Goal: Task Accomplishment & Management: Manage account settings

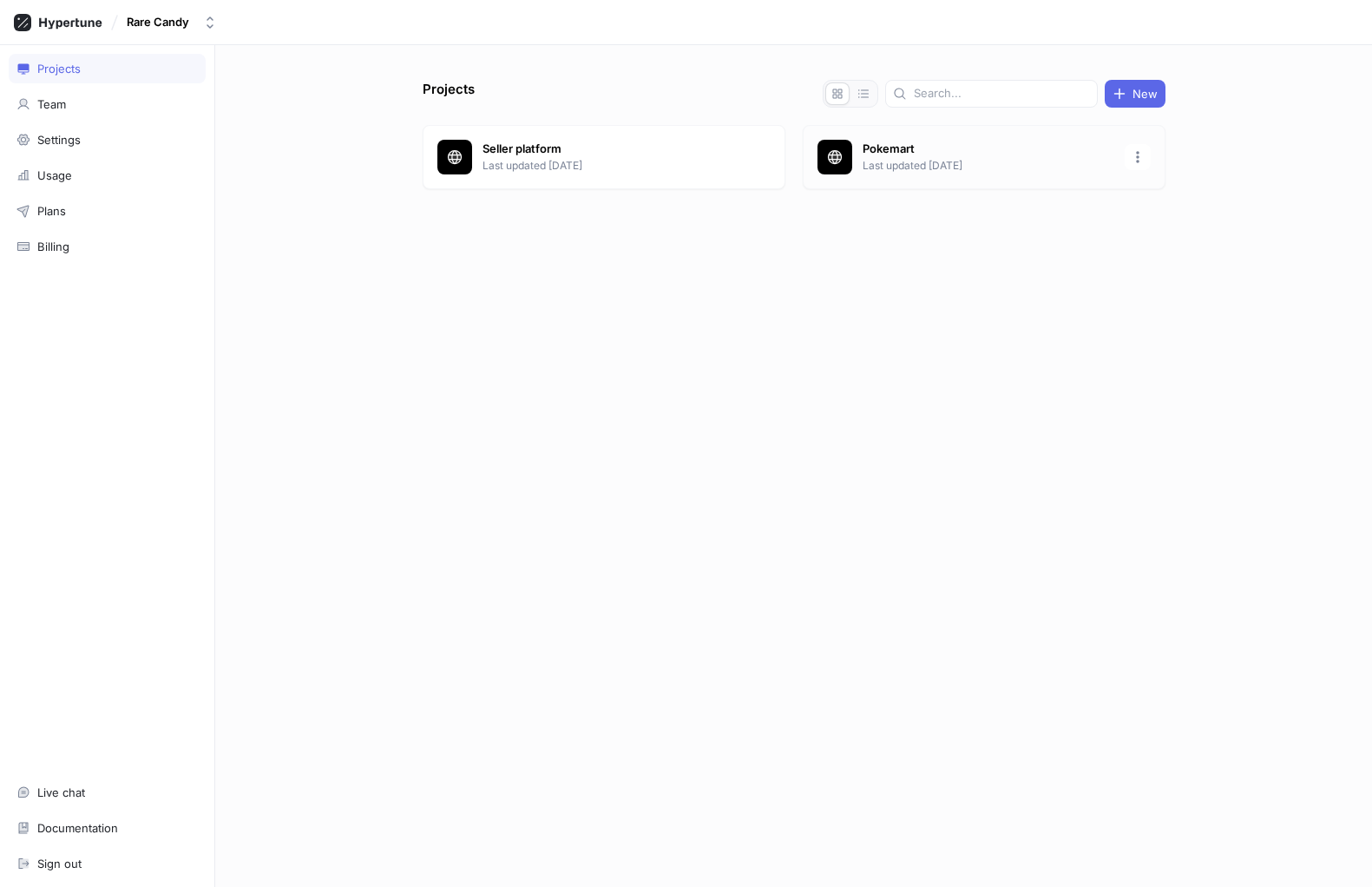
click at [913, 171] on p "Last updated [DATE]" at bounding box center [989, 165] width 252 height 15
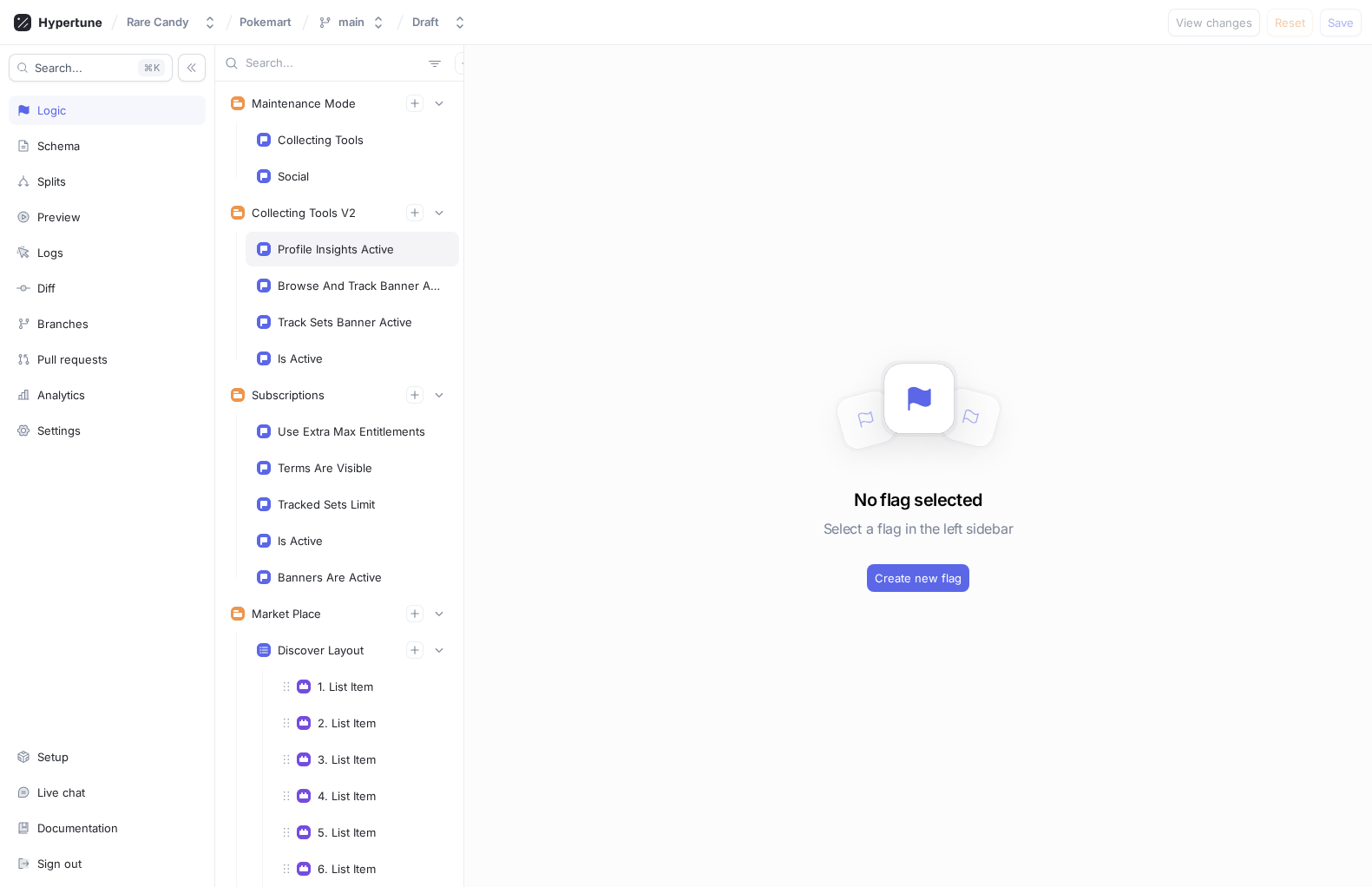
click at [336, 250] on div "Profile Insights Active" at bounding box center [336, 249] width 116 height 14
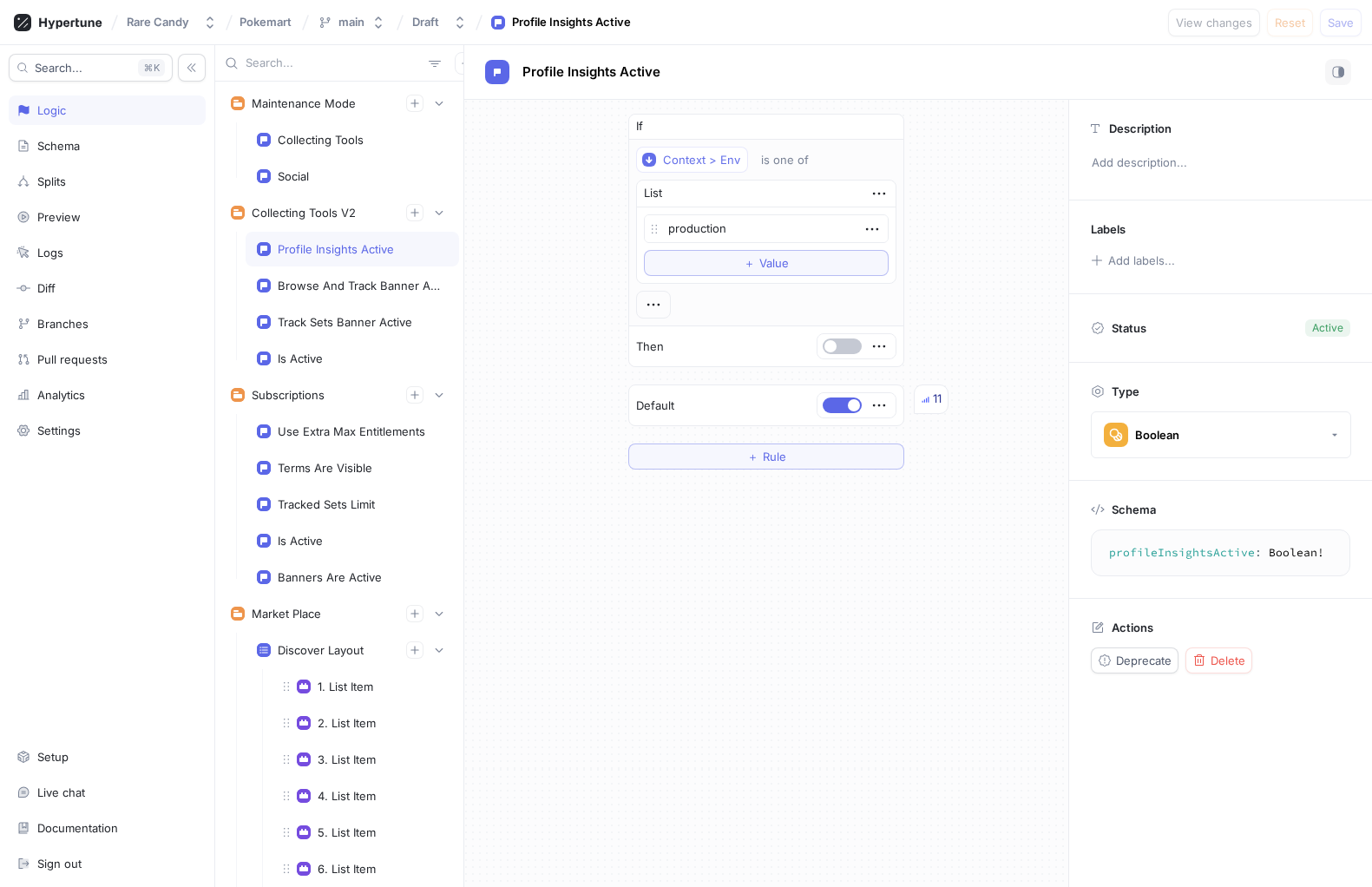
type textarea "x"
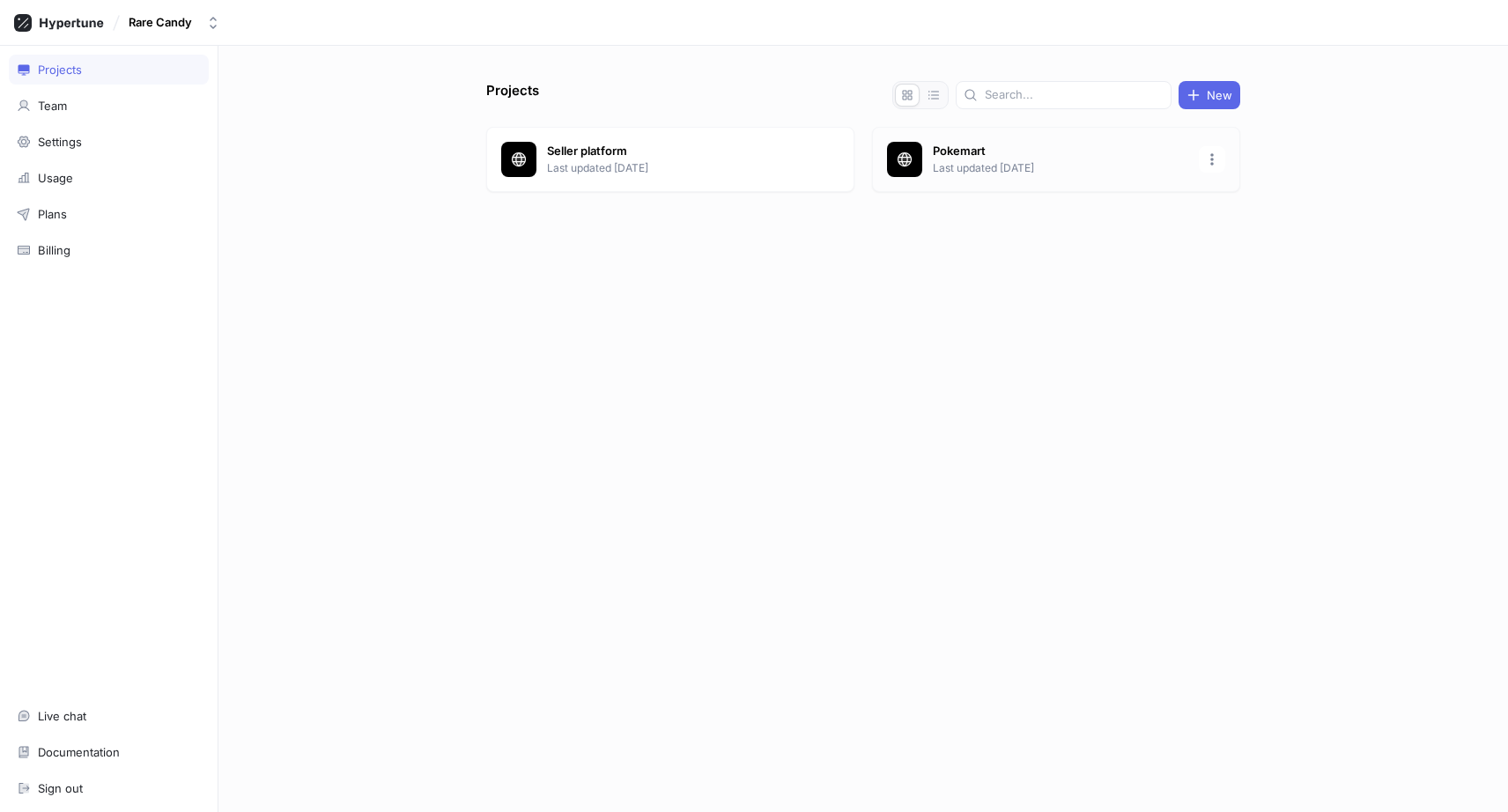
click at [951, 179] on div "Pokemart Last updated [DATE]" at bounding box center [1056, 160] width 368 height 65
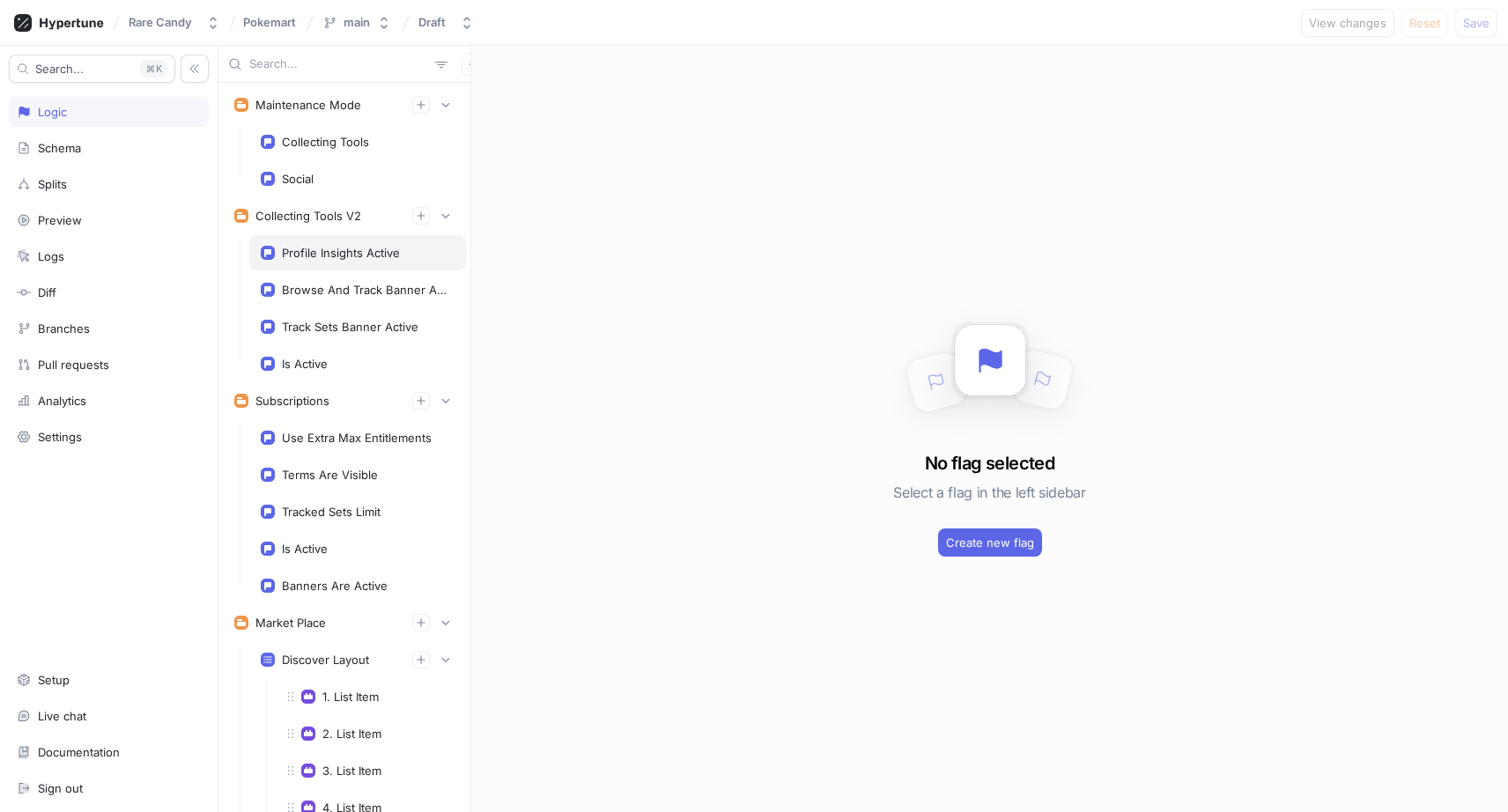
click at [336, 246] on div "Profile Insights Active" at bounding box center [341, 253] width 118 height 14
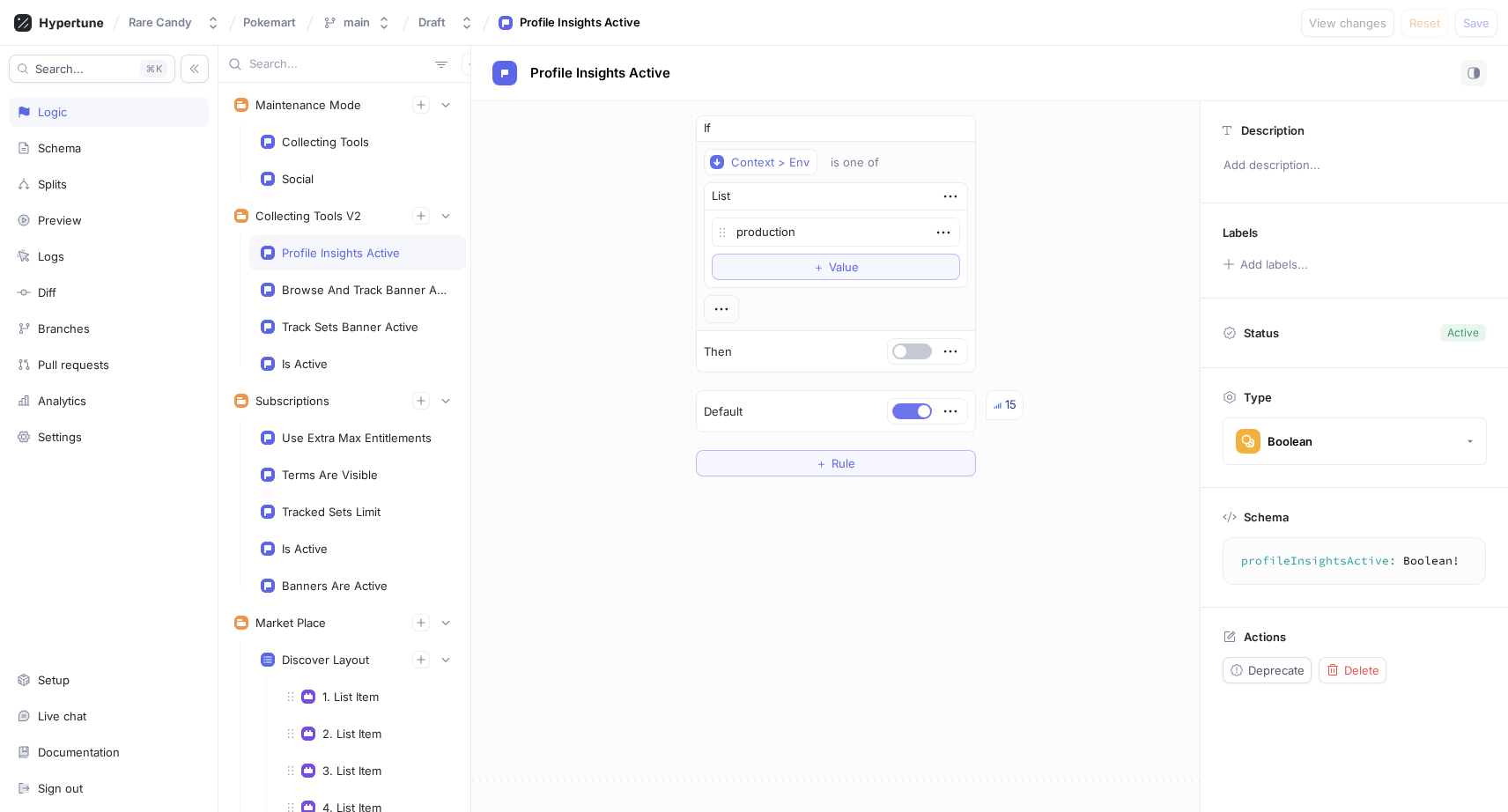
click at [913, 416] on button "button" at bounding box center [912, 411] width 40 height 15
click at [1466, 27] on span "Save" at bounding box center [1476, 23] width 26 height 11
click at [767, 235] on textarea "production" at bounding box center [836, 232] width 248 height 29
type textarea "x"
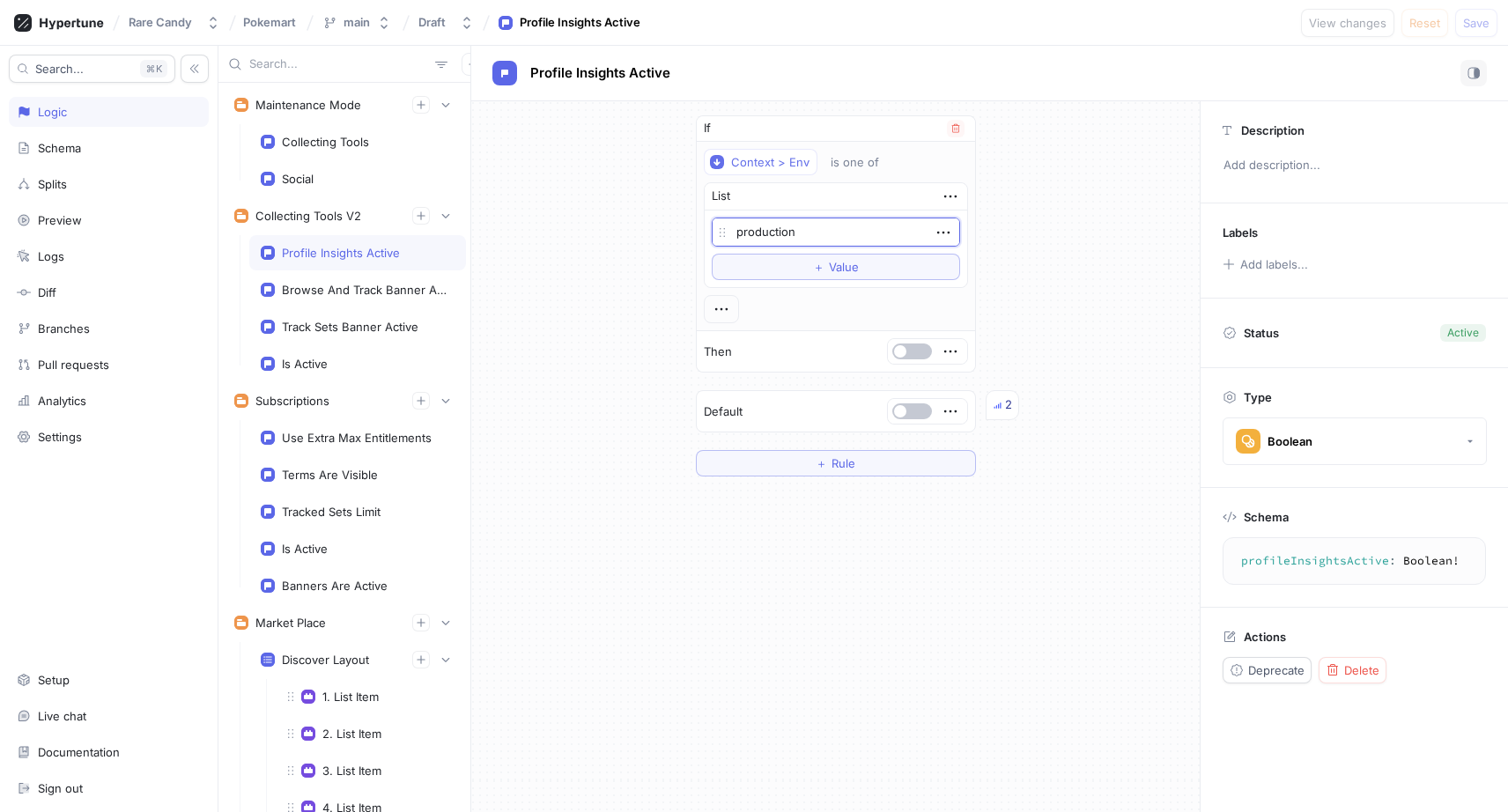
type textarea "d"
type textarea "x"
type textarea "de"
type textarea "x"
type textarea "dev"
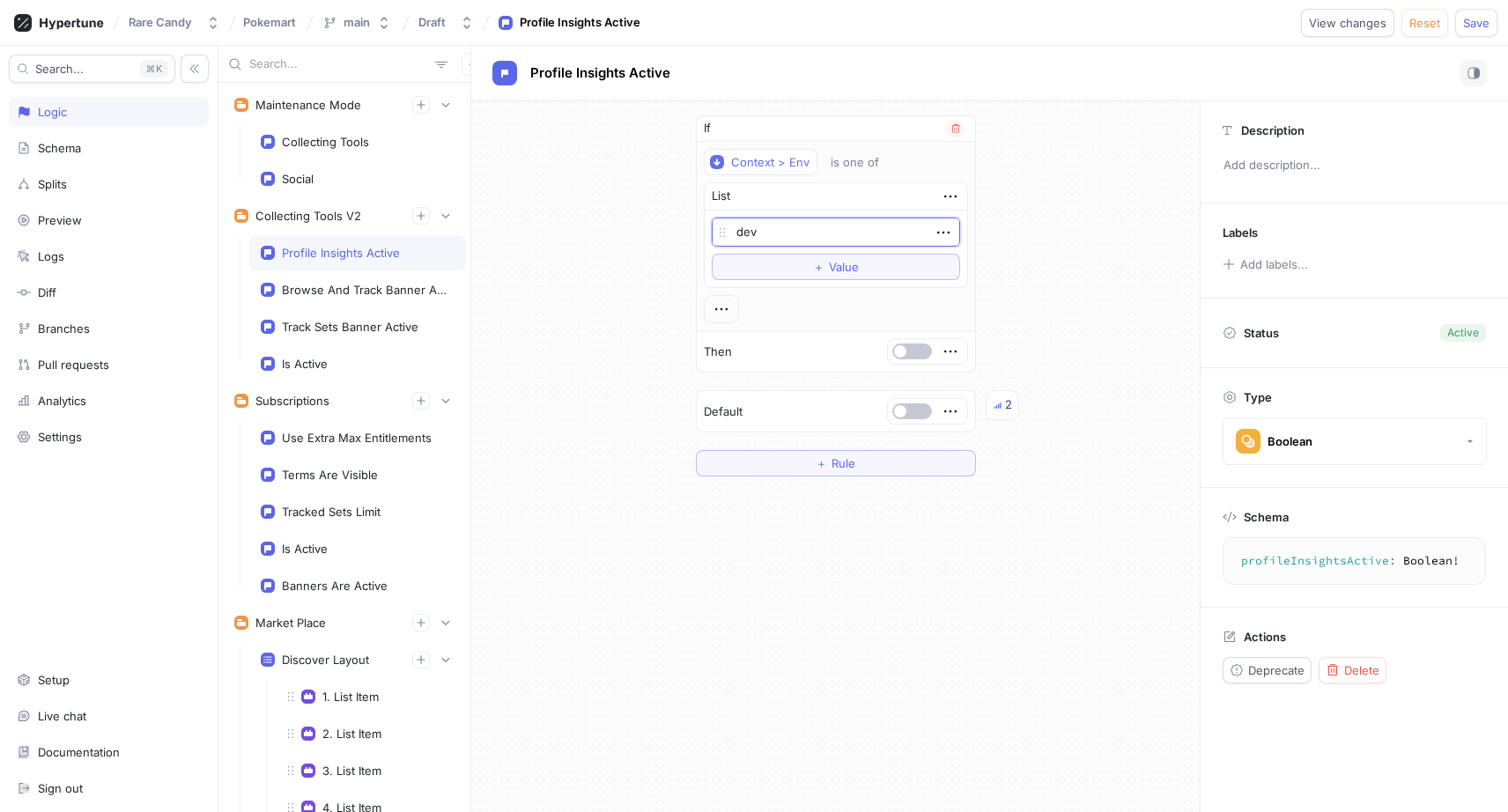
click at [765, 237] on textarea "dev" at bounding box center [836, 232] width 248 height 29
type textarea "x"
type textarea "s"
type textarea "x"
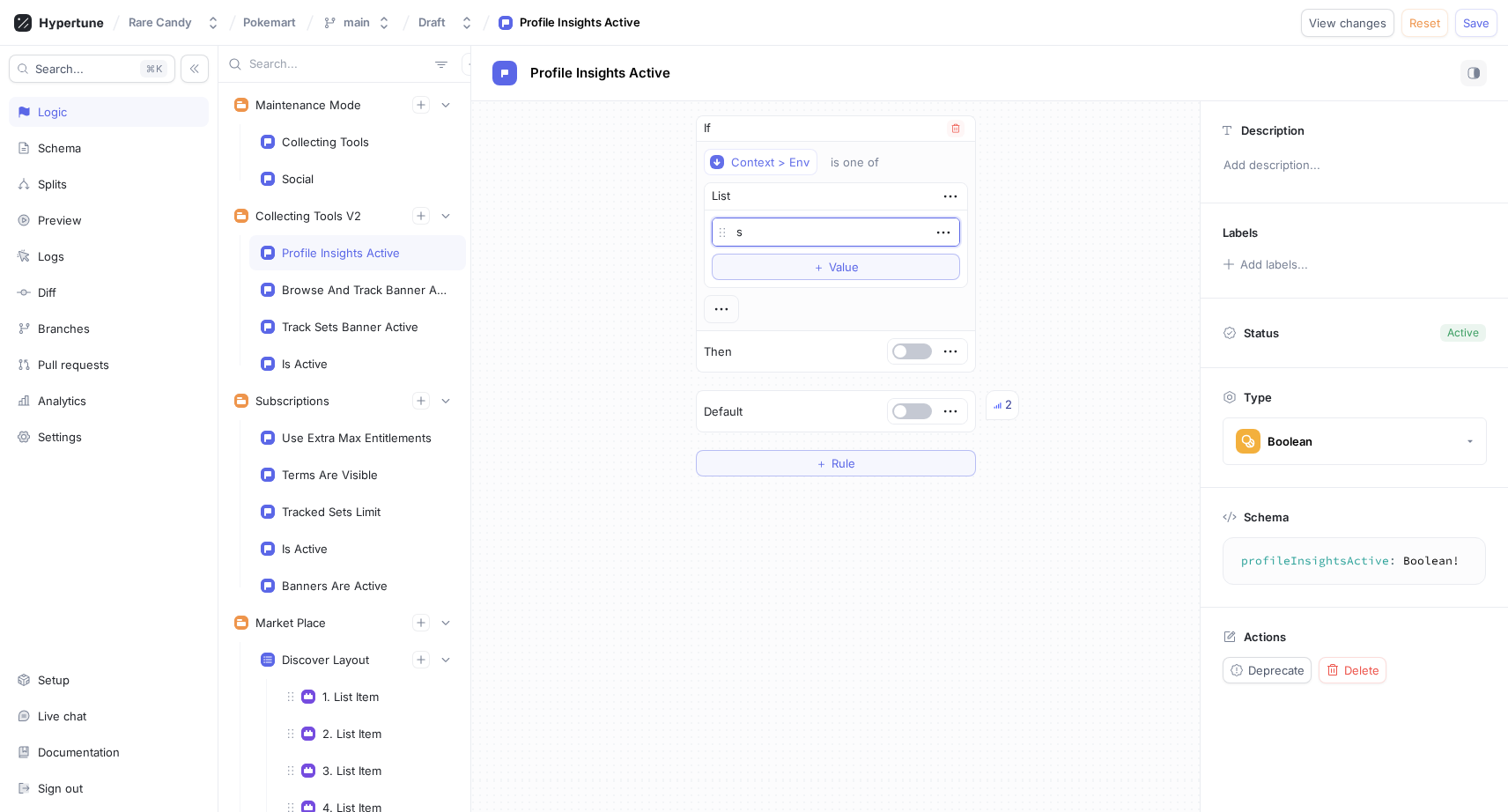
type textarea "st"
type textarea "x"
type textarea "sta"
type textarea "x"
type textarea "stag"
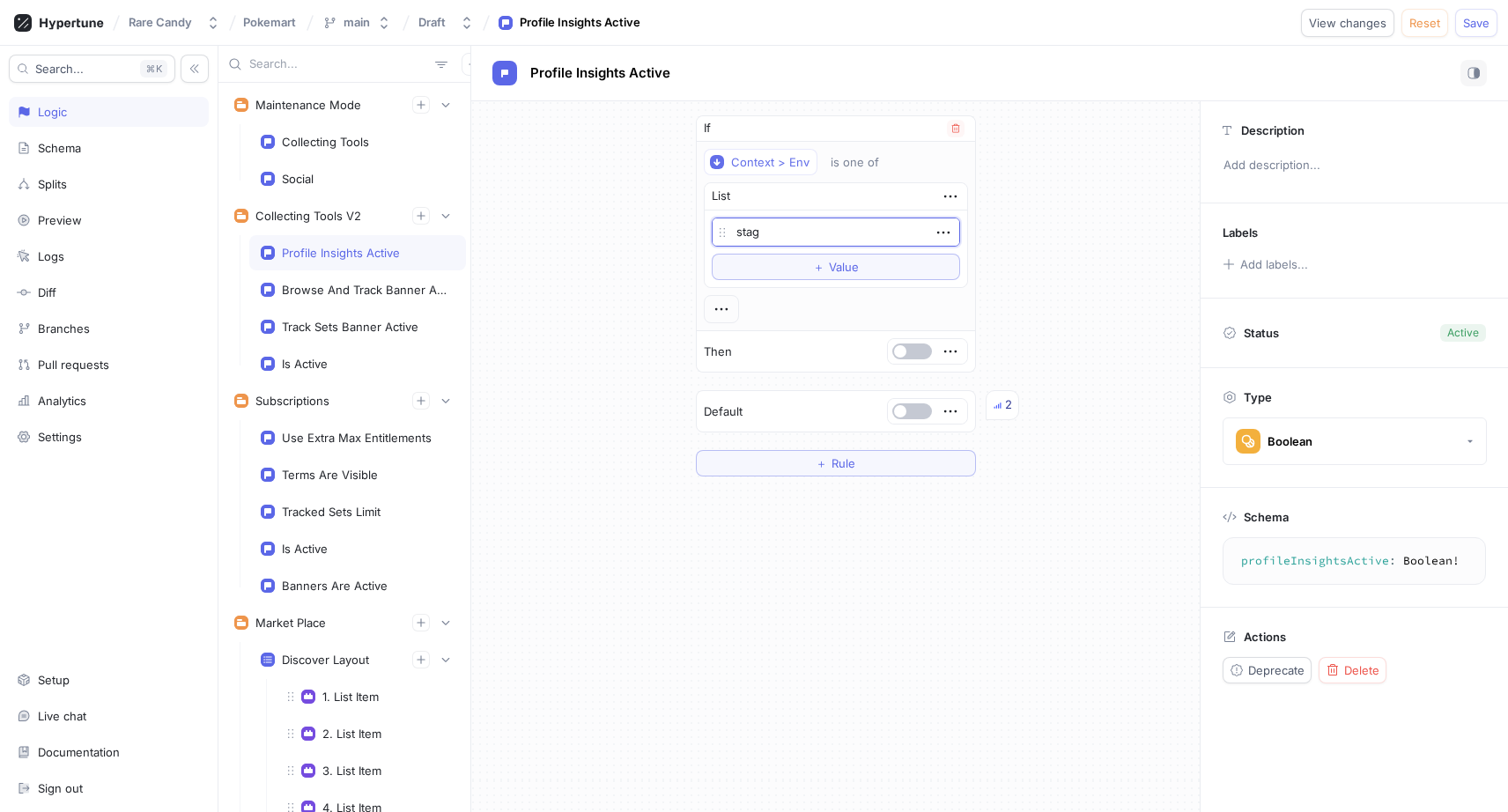
type textarea "x"
type textarea "stagi"
type textarea "x"
type textarea "stagin"
type textarea "x"
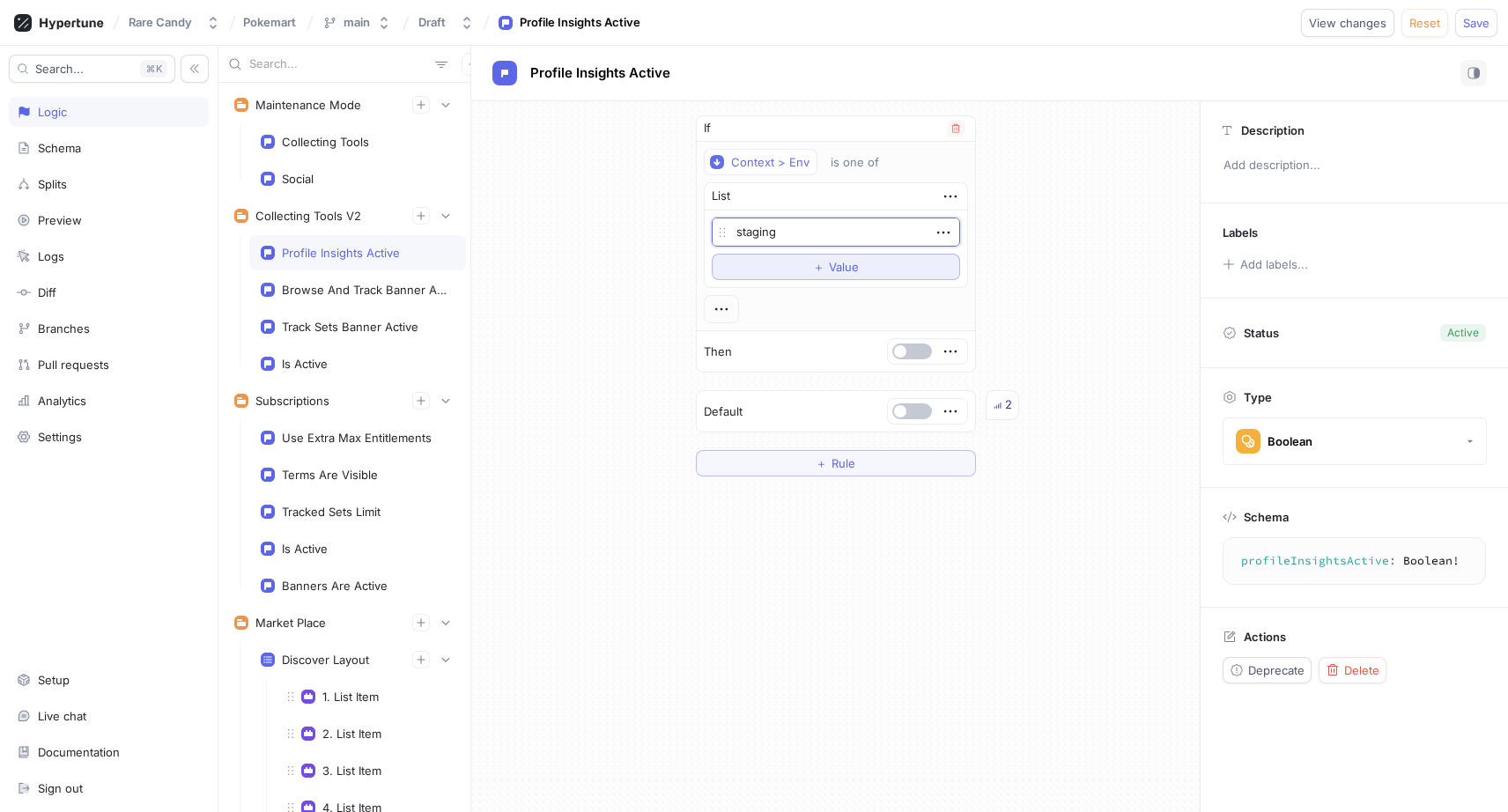
type textarea "staging"
click at [905, 268] on button "＋ Value" at bounding box center [836, 266] width 248 height 26
click at [830, 263] on textarea at bounding box center [836, 265] width 248 height 29
type textarea "x"
type textarea "d"
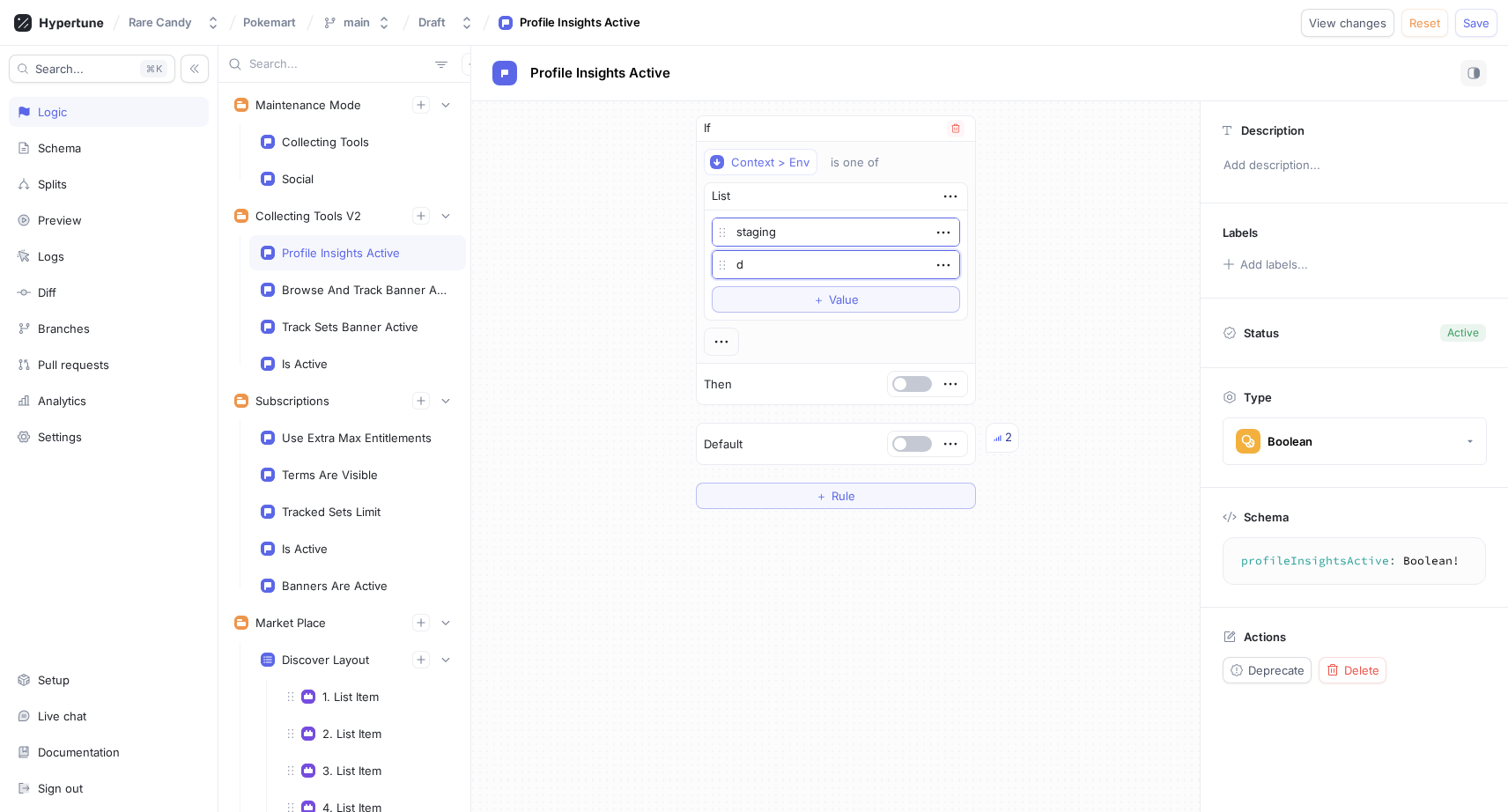
click at [830, 263] on textarea "d" at bounding box center [836, 265] width 248 height 29
type textarea "x"
type textarea "s"
type textarea "x"
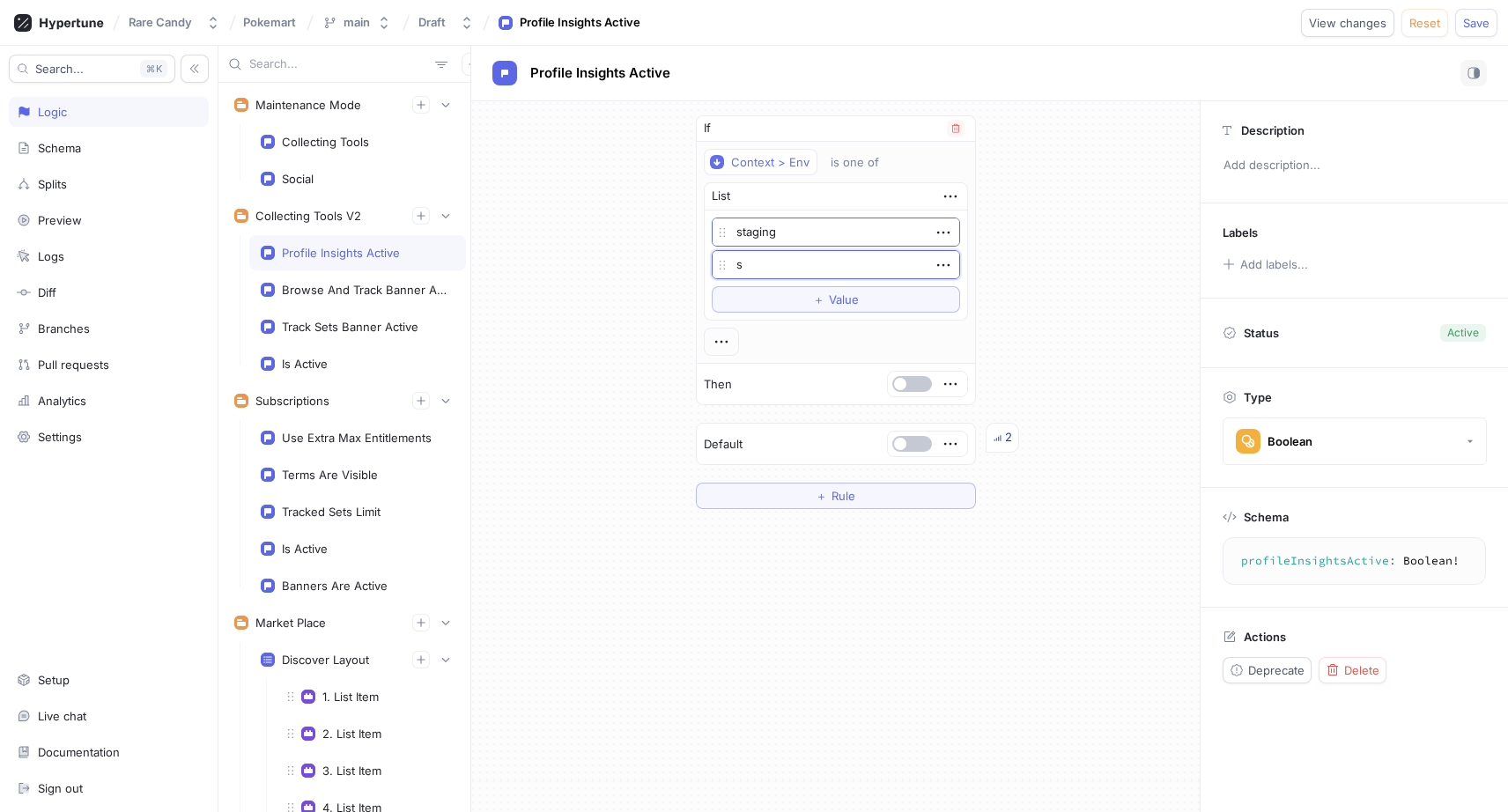
type textarea "st"
type textarea "x"
type textarea "sta"
type textarea "x"
type textarea "stag"
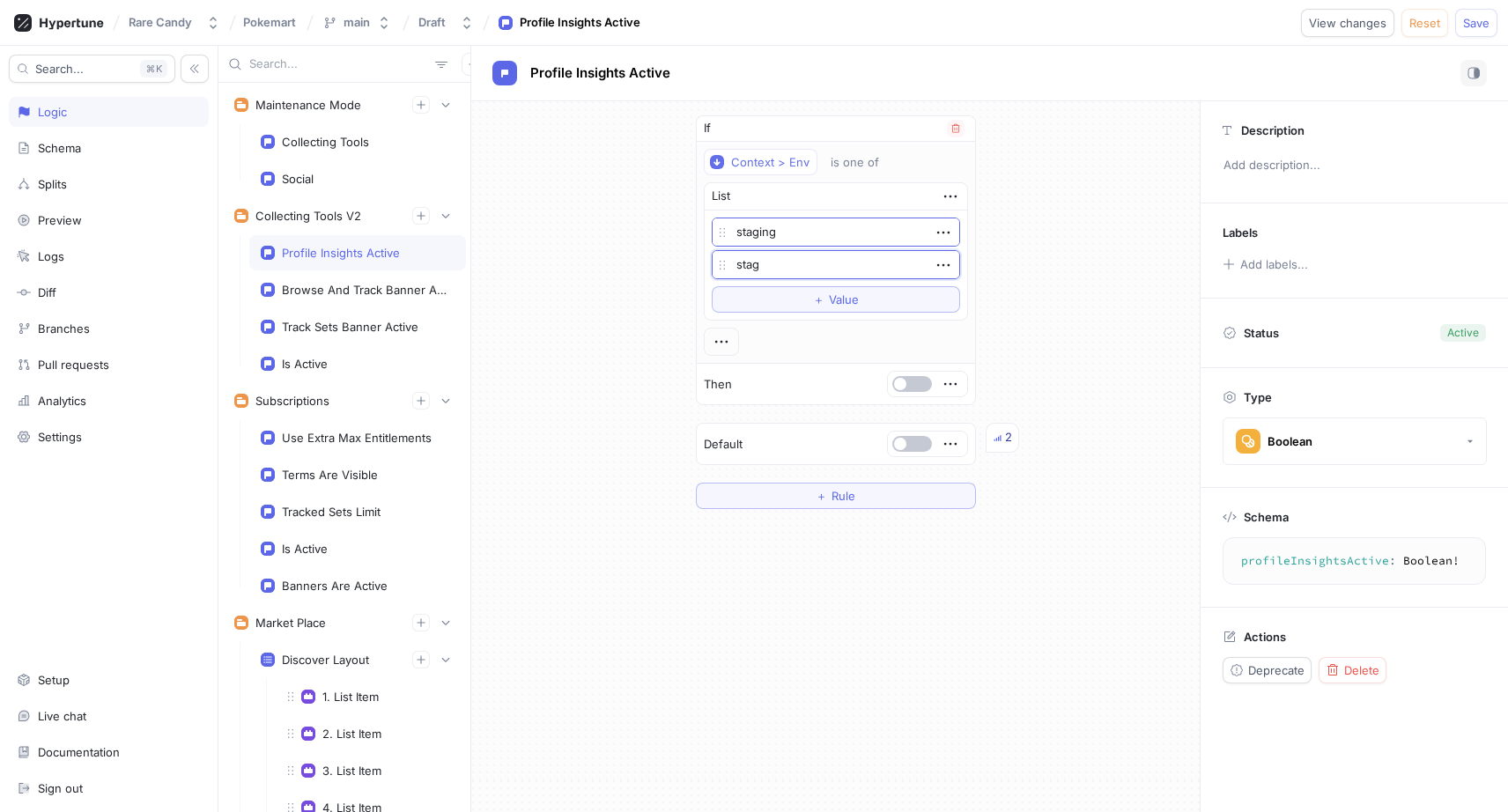
type textarea "x"
type textarea "stagi"
type textarea "x"
type textarea "stagin"
type textarea "x"
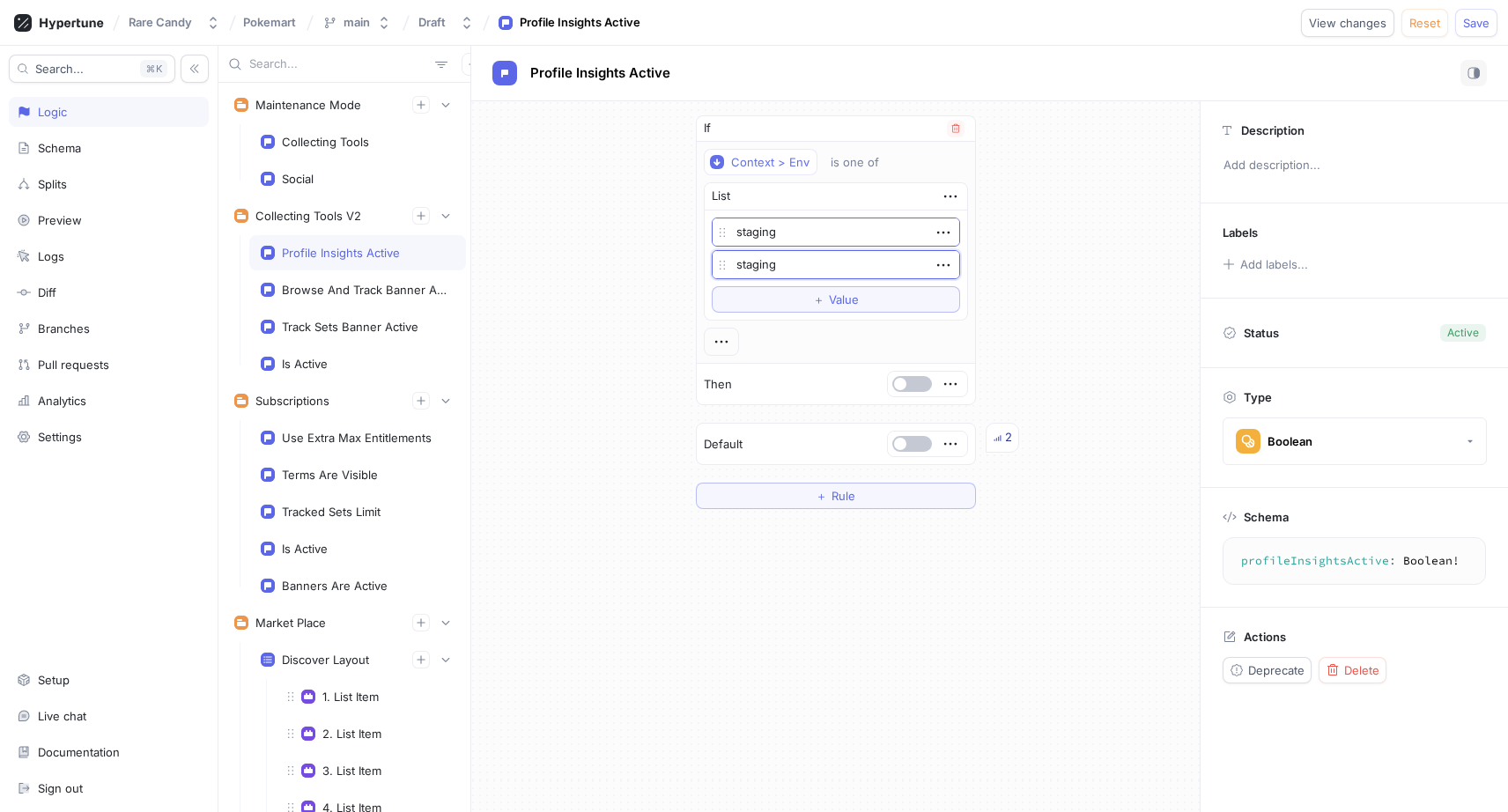
type textarea "staging"
click at [782, 245] on textarea "staging" at bounding box center [836, 232] width 248 height 29
type textarea "x"
type textarea "d"
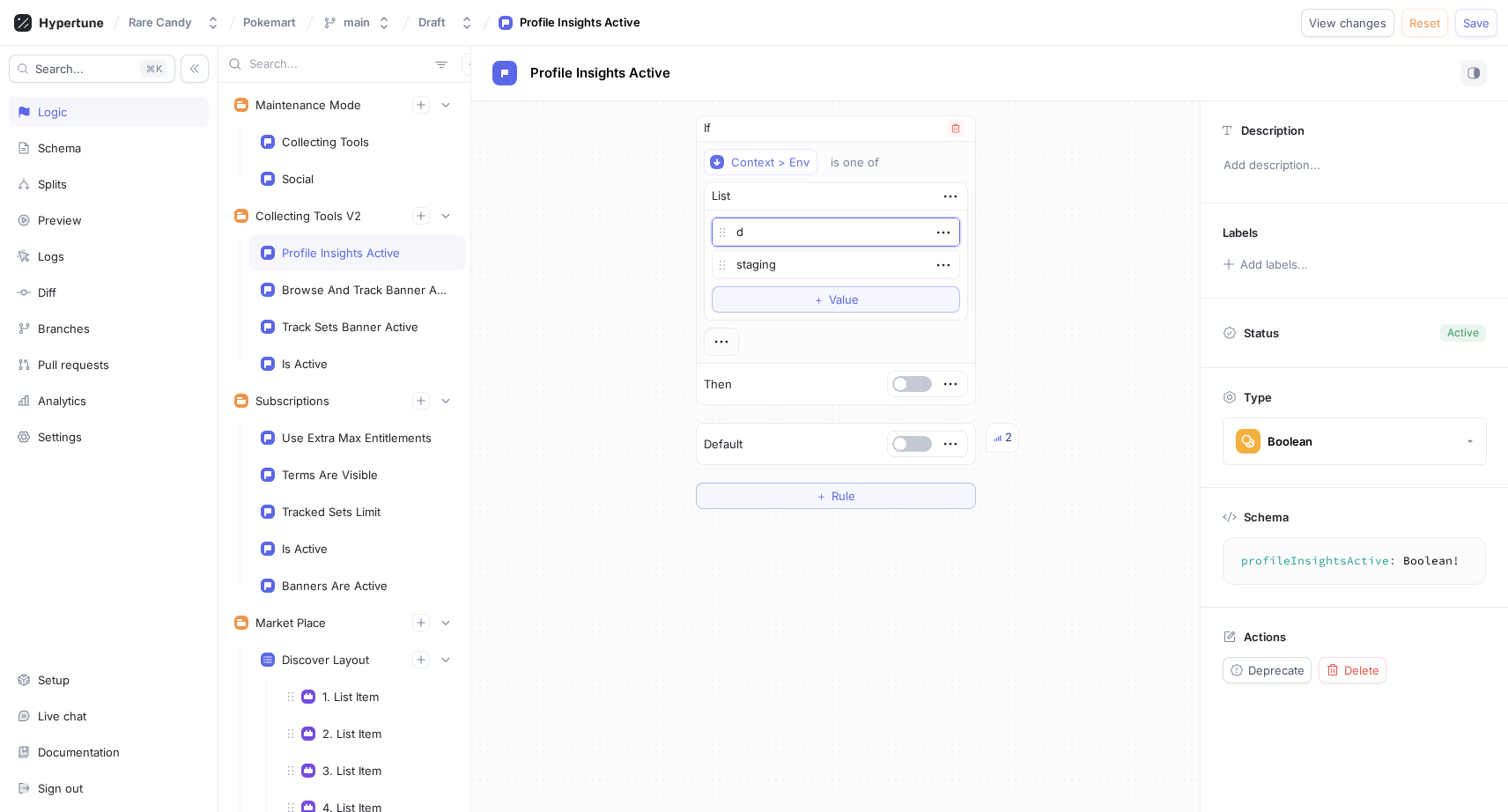
type textarea "x"
type textarea "de"
type textarea "x"
type textarea "dev"
type textarea "x"
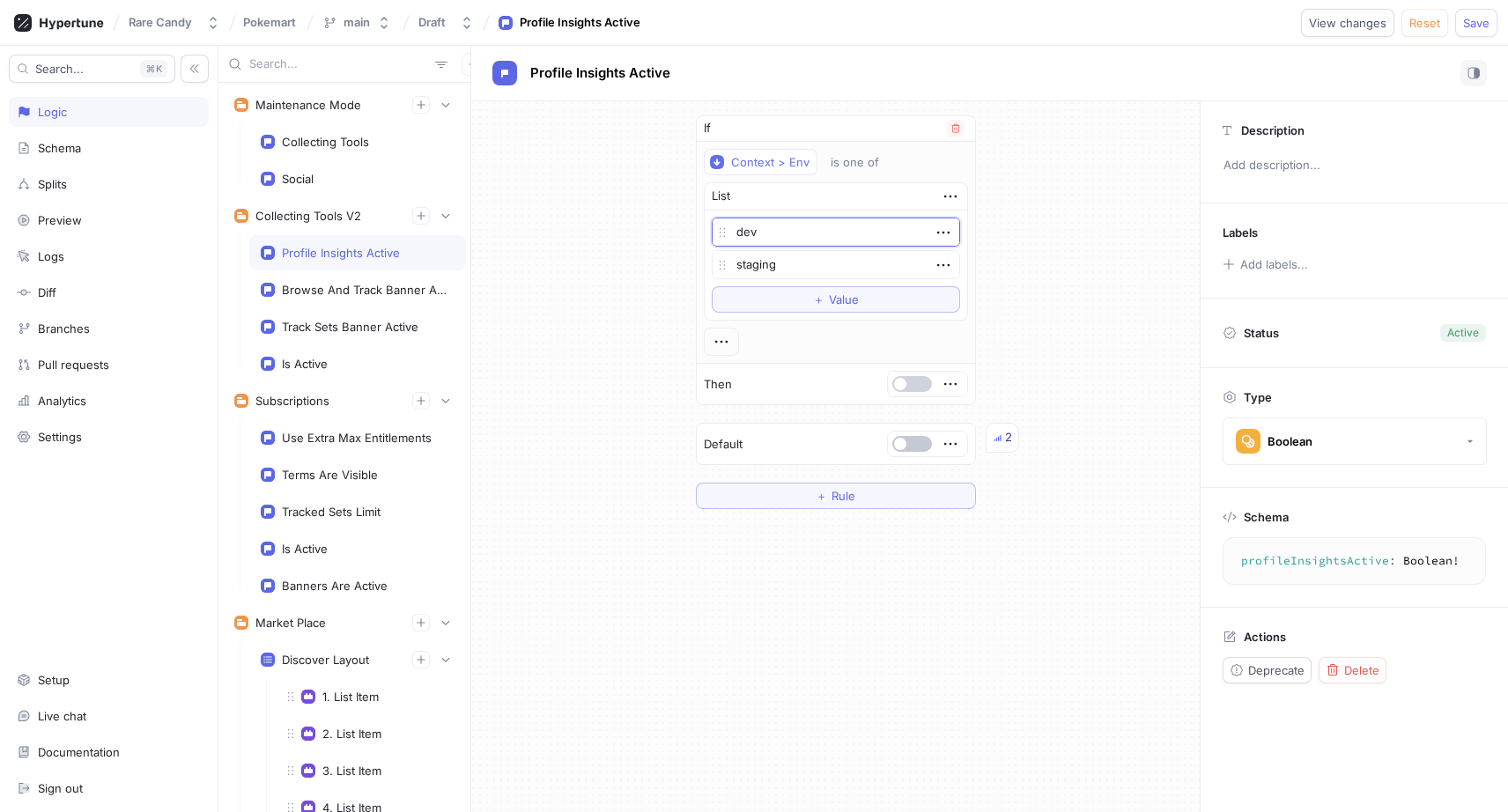
type textarea "dev"
click at [899, 388] on span "button" at bounding box center [900, 384] width 13 height 13
click at [1471, 23] on span "Save" at bounding box center [1476, 23] width 26 height 11
type textarea "x"
